Goal: Task Accomplishment & Management: Use online tool/utility

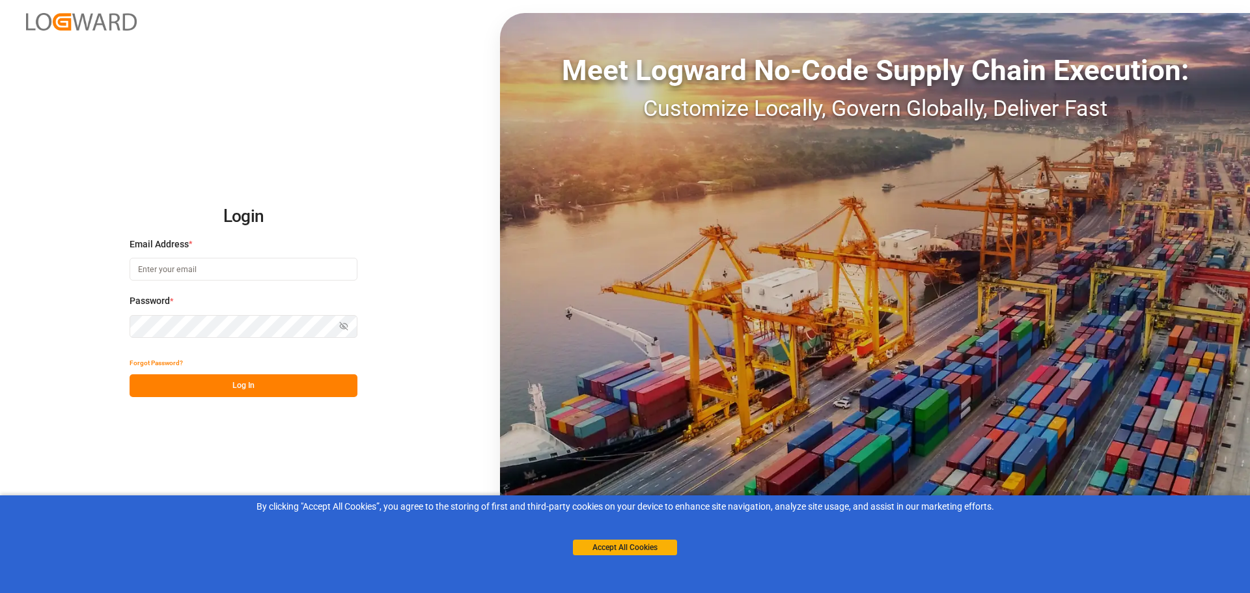
click at [198, 269] on input at bounding box center [244, 269] width 228 height 23
drag, startPoint x: 251, startPoint y: 385, endPoint x: 331, endPoint y: 385, distance: 79.4
click at [251, 385] on button "Log In" at bounding box center [244, 385] width 228 height 23
click at [269, 388] on button "Log In" at bounding box center [244, 385] width 228 height 23
drag, startPoint x: 232, startPoint y: 266, endPoint x: 0, endPoint y: 226, distance: 235.8
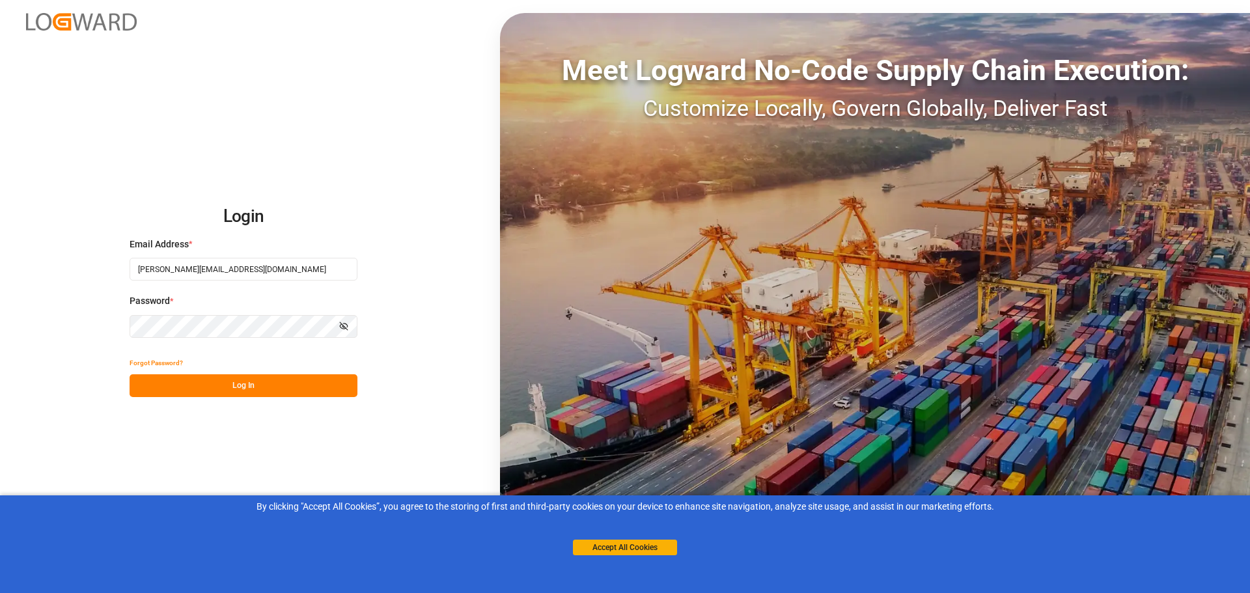
click at [0, 241] on div "Login Email Address * [PERSON_NAME][EMAIL_ADDRESS][DOMAIN_NAME] Password * Show…" at bounding box center [625, 296] width 1250 height 593
paste input "carlottahuang@uni"
type input "[EMAIL_ADDRESS][DOMAIN_NAME]"
click at [69, 322] on div "Login Email Address * [EMAIL_ADDRESS][DOMAIN_NAME] Password * Show password For…" at bounding box center [625, 296] width 1250 height 593
drag, startPoint x: 167, startPoint y: 381, endPoint x: 182, endPoint y: 381, distance: 15.0
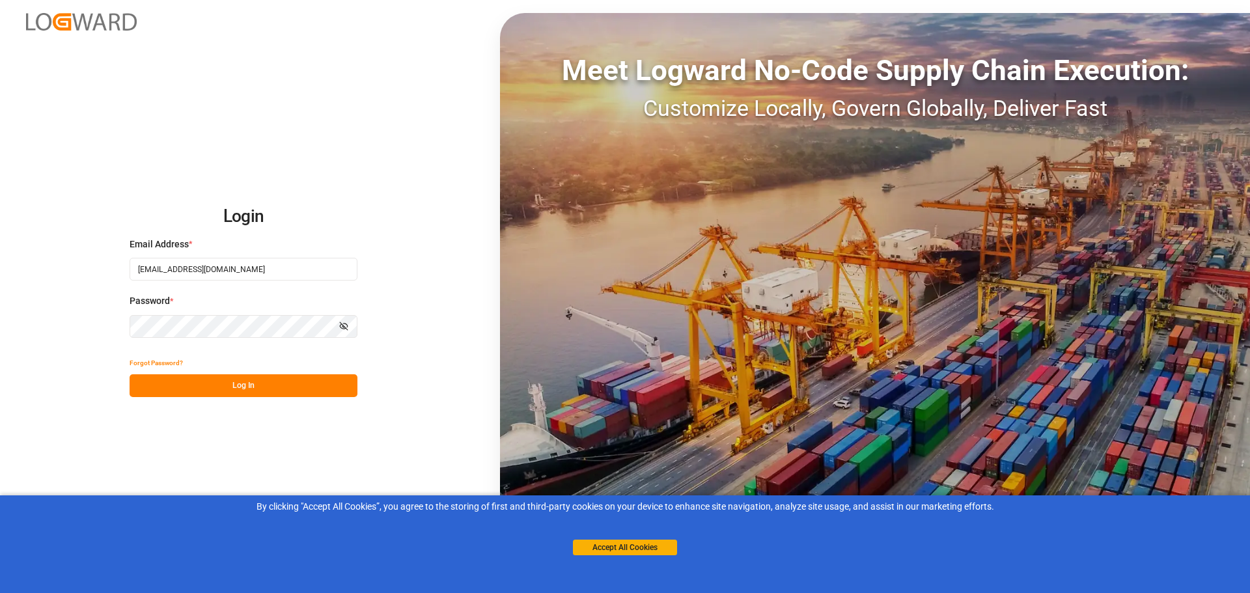
click at [167, 381] on button "Log In" at bounding box center [244, 385] width 228 height 23
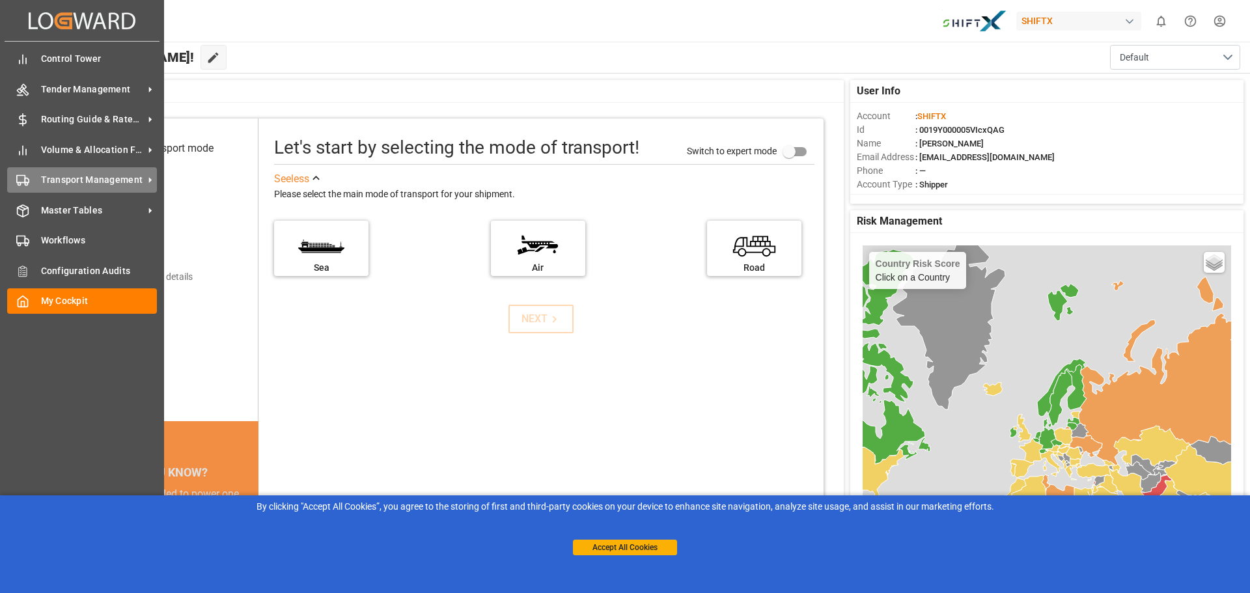
click at [84, 184] on span "Transport Management" at bounding box center [92, 180] width 103 height 14
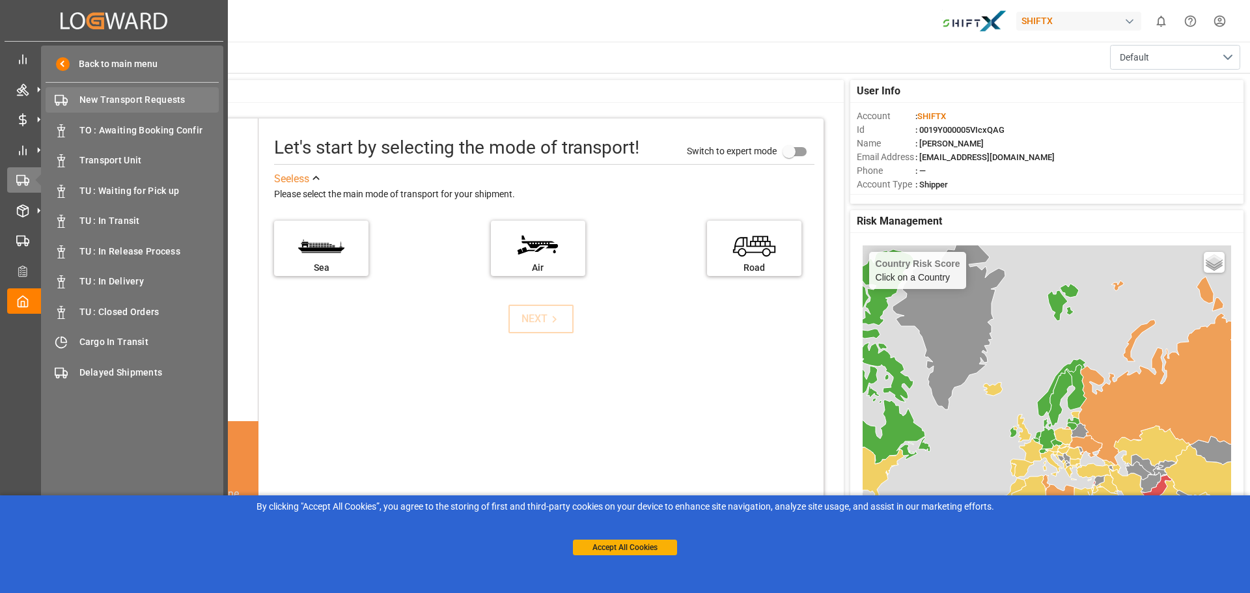
click at [173, 103] on span "New Transport Requests" at bounding box center [149, 100] width 140 height 14
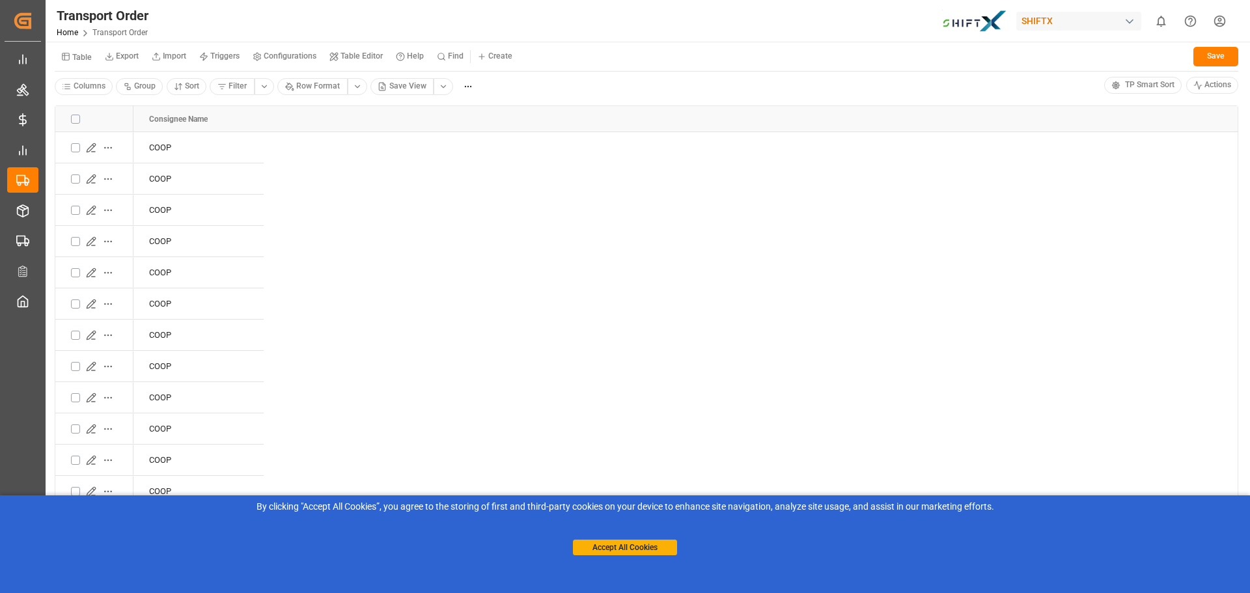
click at [356, 57] on small "Table Editor" at bounding box center [361, 56] width 42 height 8
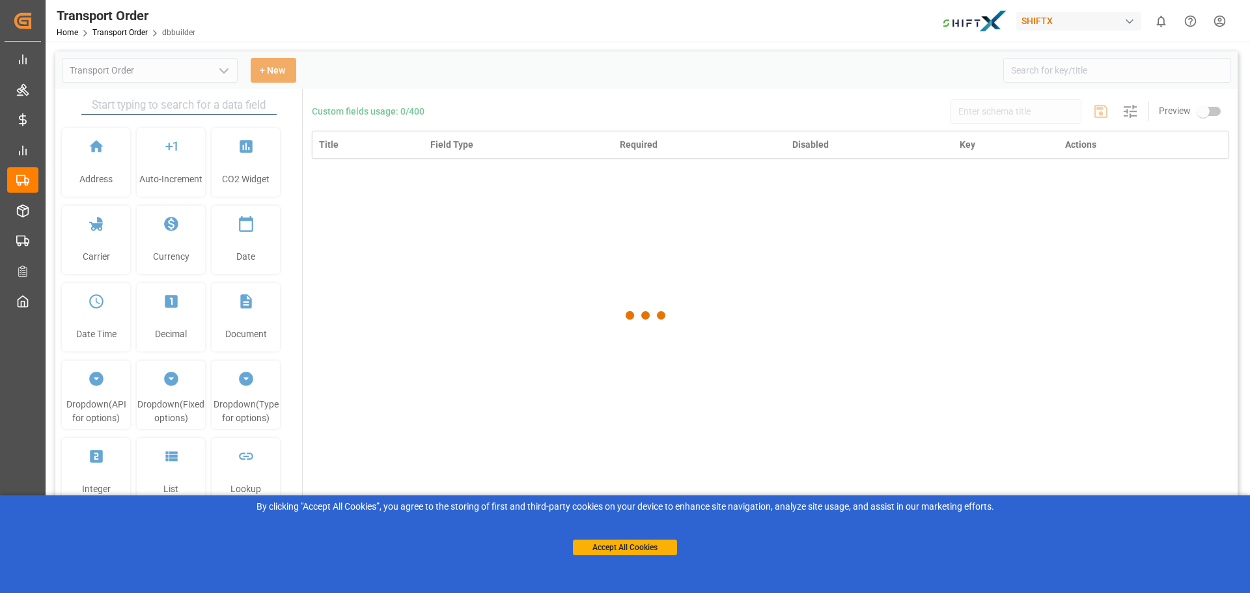
type input "Transport Order"
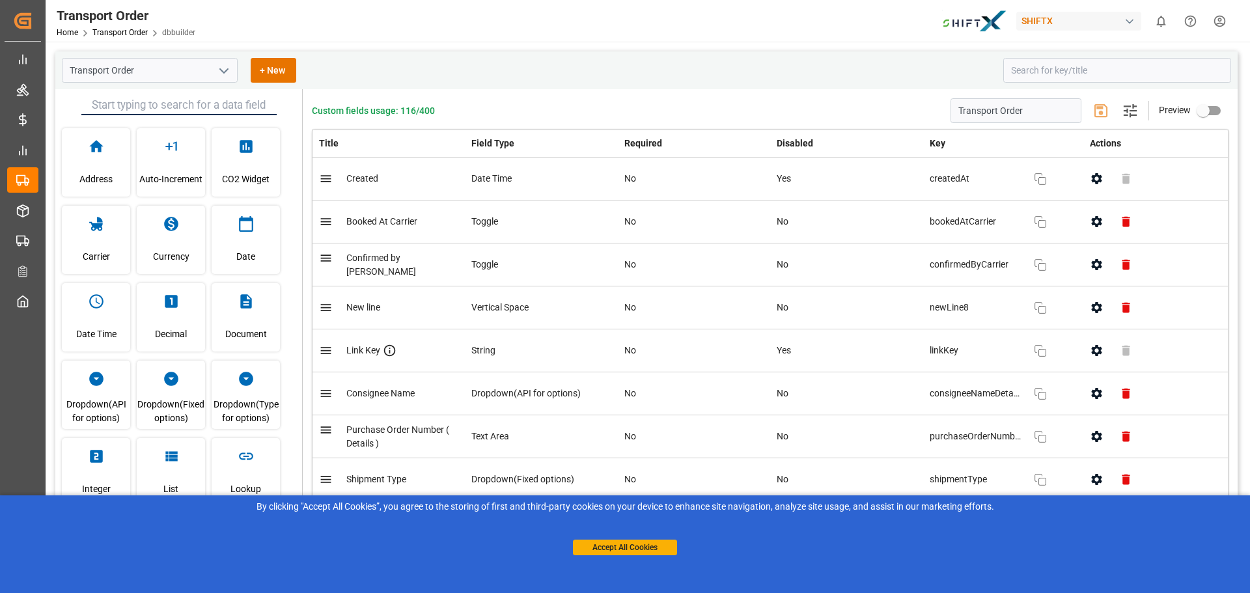
click at [1098, 269] on icon "button" at bounding box center [1096, 265] width 14 height 14
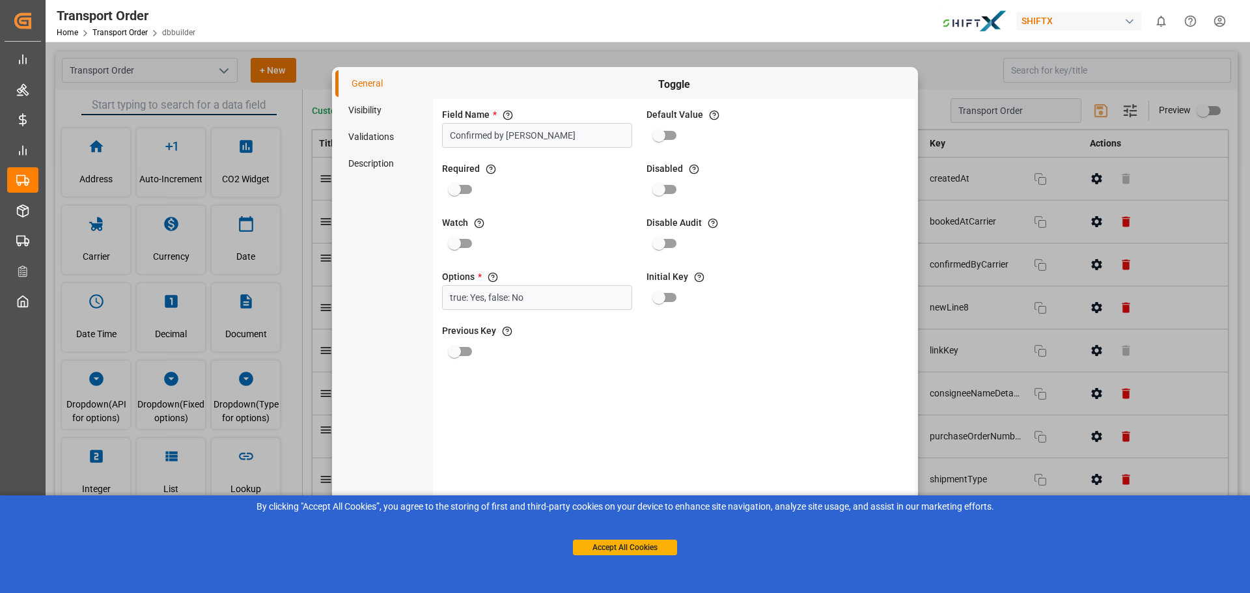
click at [372, 107] on li "Visibility" at bounding box center [384, 110] width 98 height 27
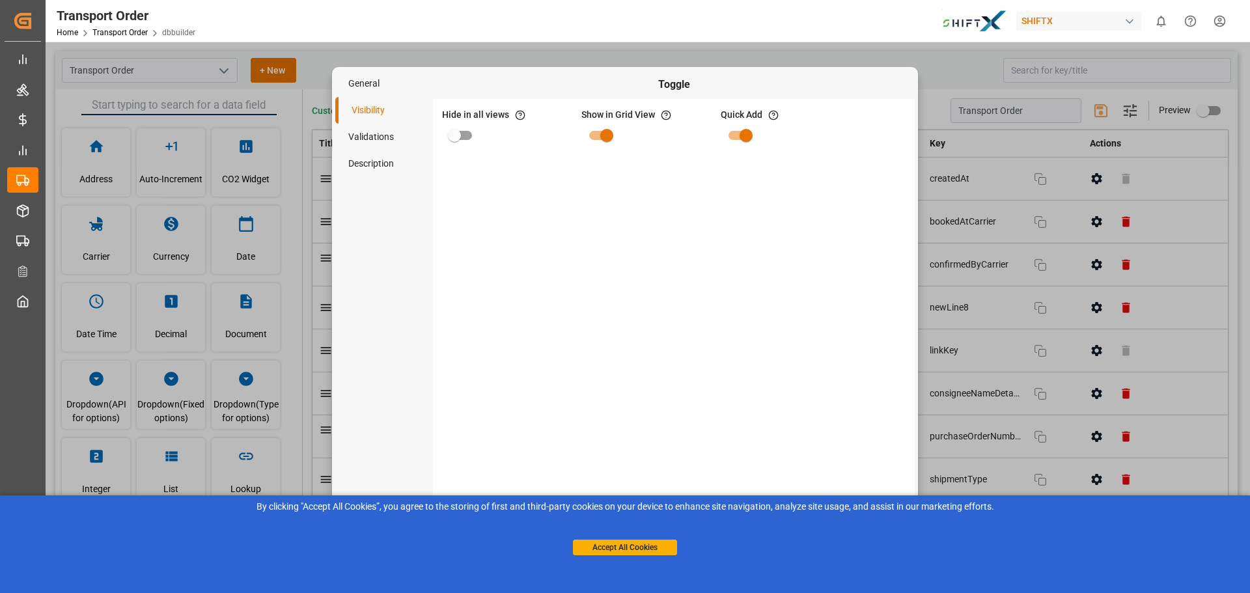
click at [896, 53] on div "General Visibility Validations Description Toggle Hide in all views If hide is …" at bounding box center [625, 296] width 1250 height 593
click at [366, 131] on li "Validations" at bounding box center [384, 137] width 98 height 27
click at [383, 166] on li "Description" at bounding box center [384, 163] width 98 height 27
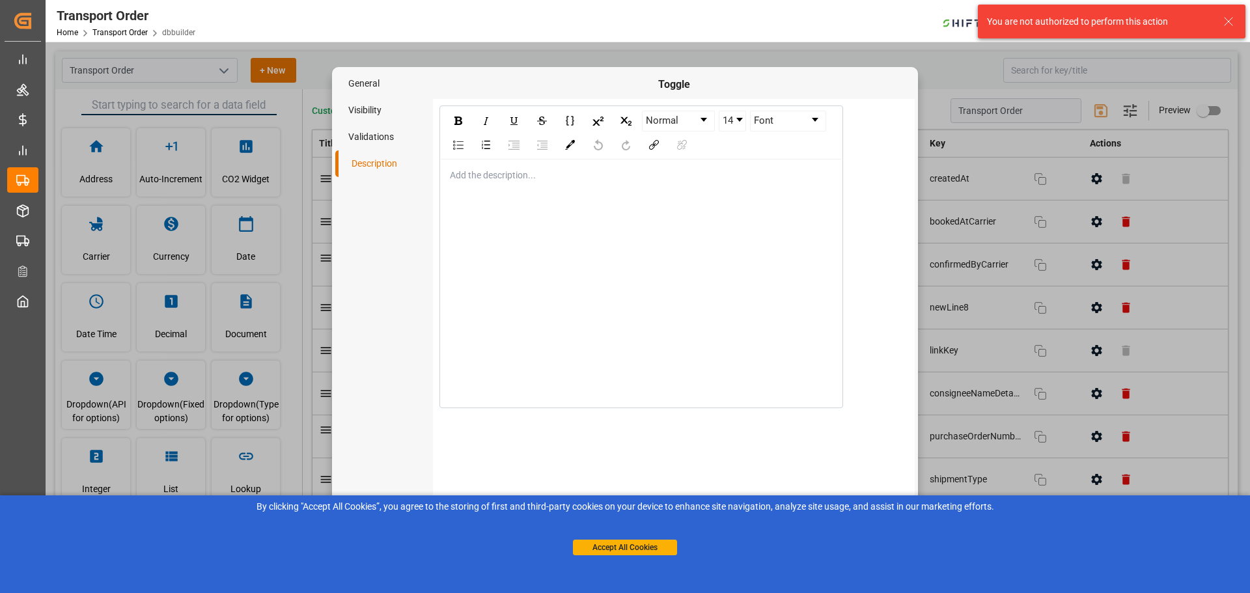
click at [1228, 16] on icon at bounding box center [1228, 22] width 16 height 16
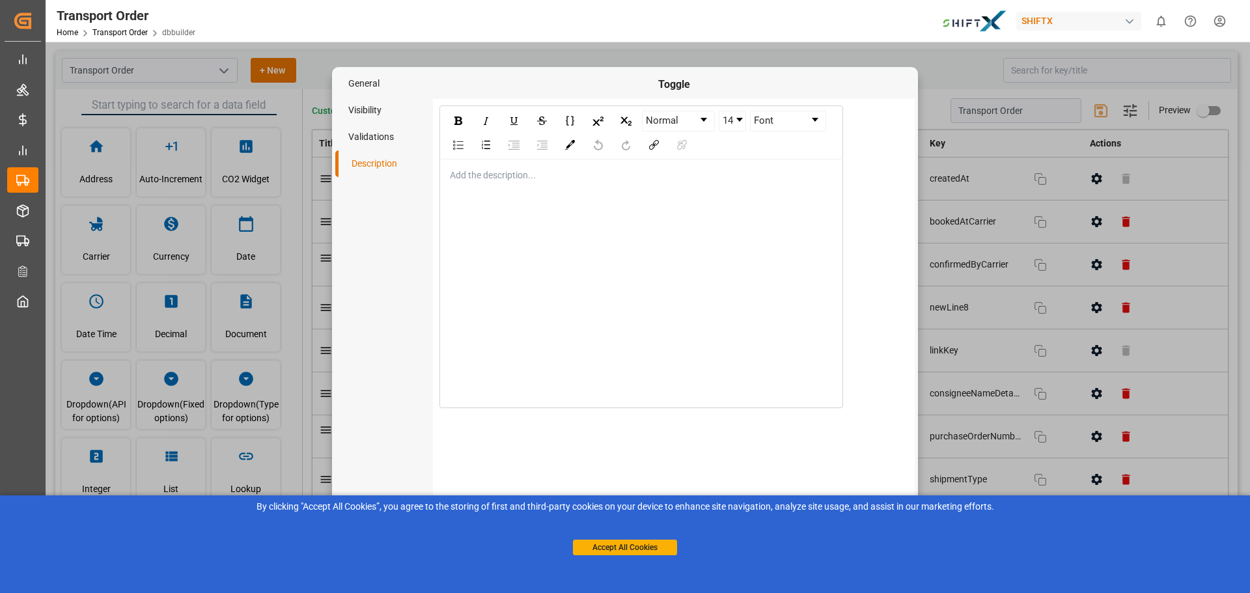
click at [368, 105] on li "Visibility" at bounding box center [384, 110] width 98 height 27
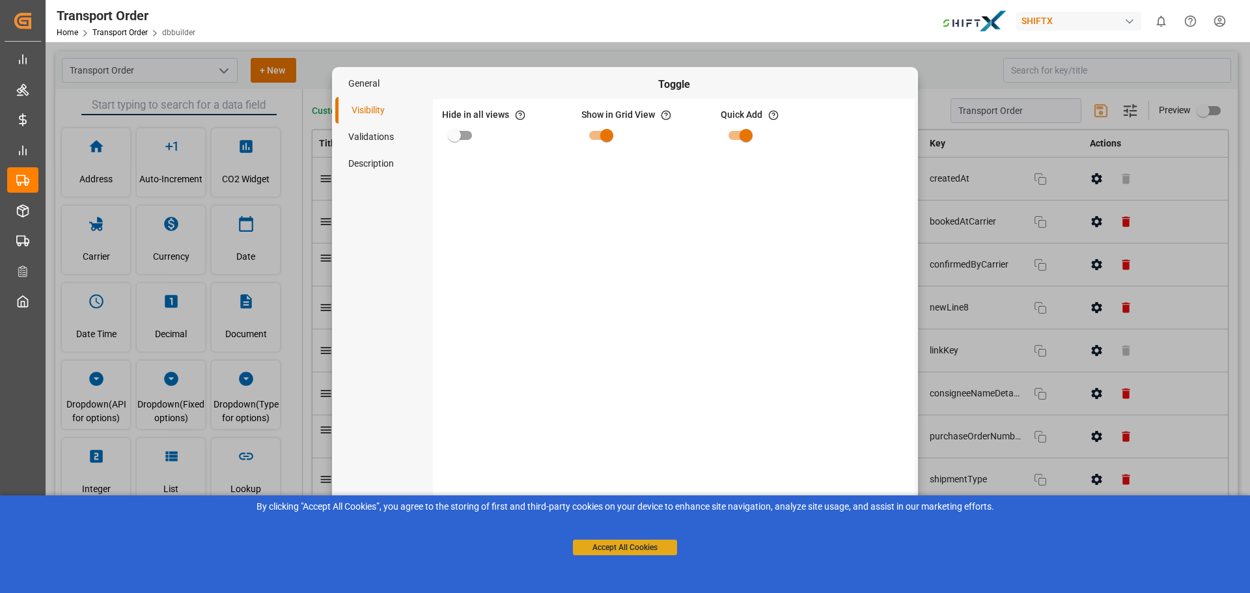
click at [623, 549] on button "Accept All Cookies" at bounding box center [625, 547] width 104 height 16
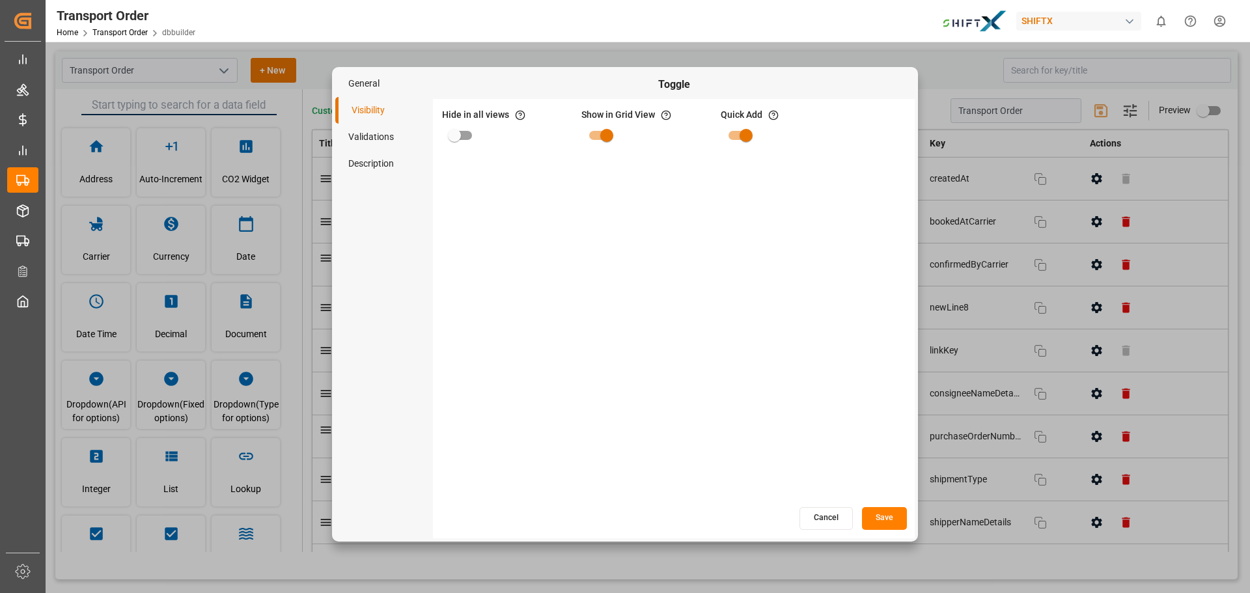
click at [838, 515] on button "Cancel" at bounding box center [825, 518] width 53 height 23
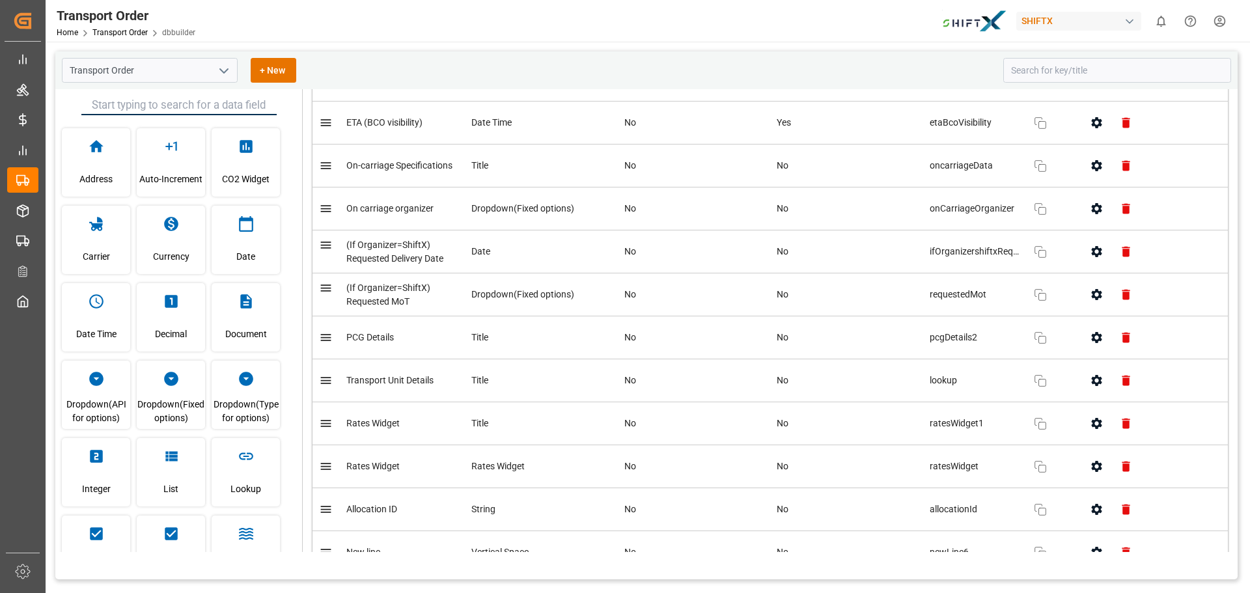
scroll to position [3536, 0]
